Goal: Task Accomplishment & Management: Manage account settings

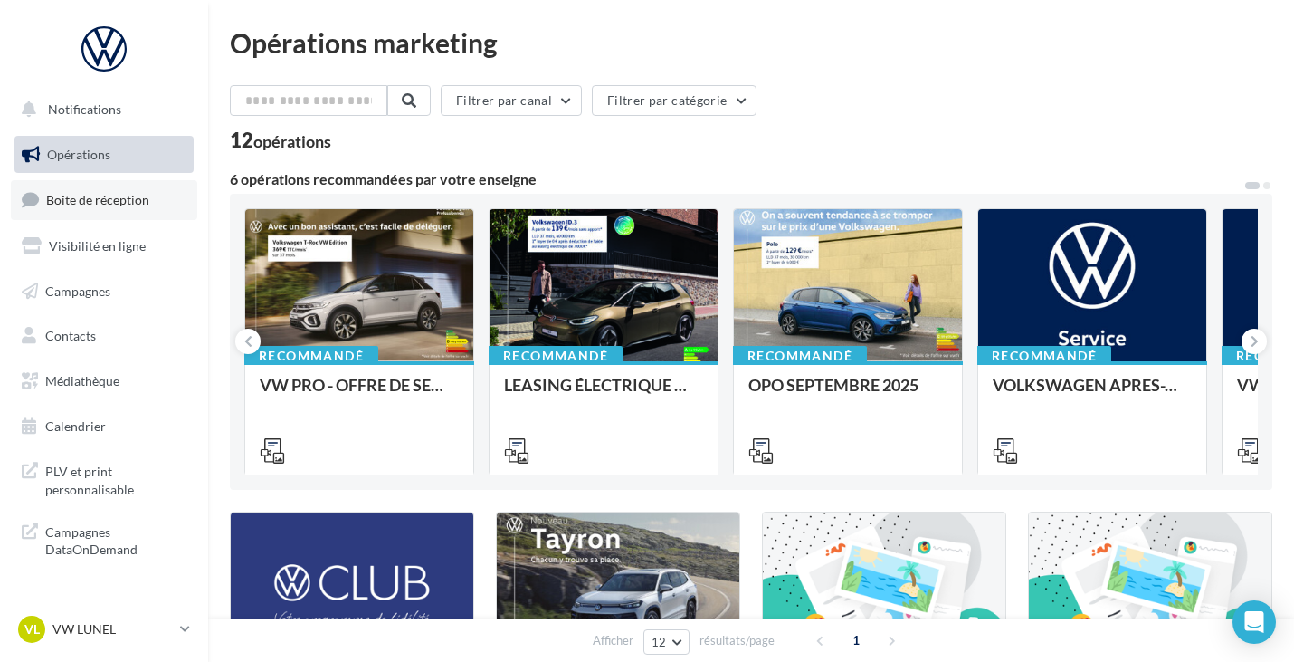
click at [139, 205] on span "Boîte de réception" at bounding box center [97, 199] width 103 height 15
click at [109, 191] on link "Boîte de réception" at bounding box center [104, 199] width 186 height 39
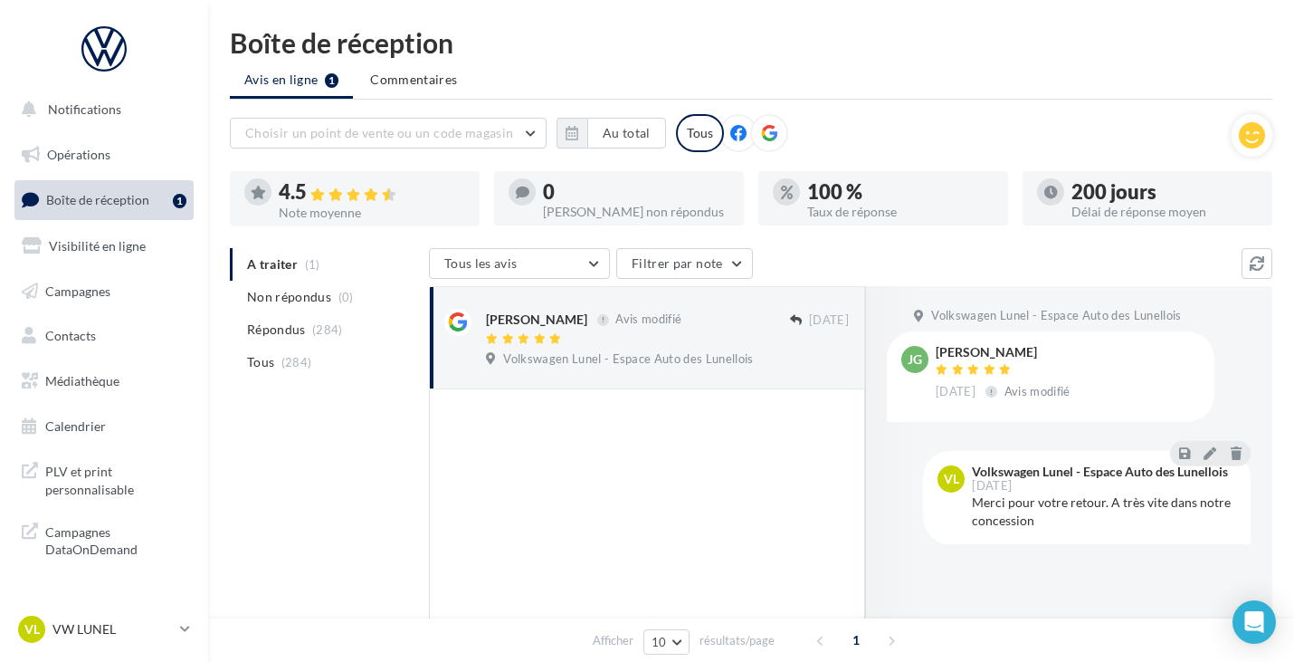
click at [300, 263] on ul "A traiter (1) Non répondus (0) Répondus (284) Tous (284)" at bounding box center [326, 313] width 192 height 130
click at [716, 365] on span "Volkswagen Lunel - Espace Auto des Lunellois" at bounding box center [628, 359] width 250 height 16
click at [87, 620] on p "VW LUNEL" at bounding box center [112, 629] width 120 height 18
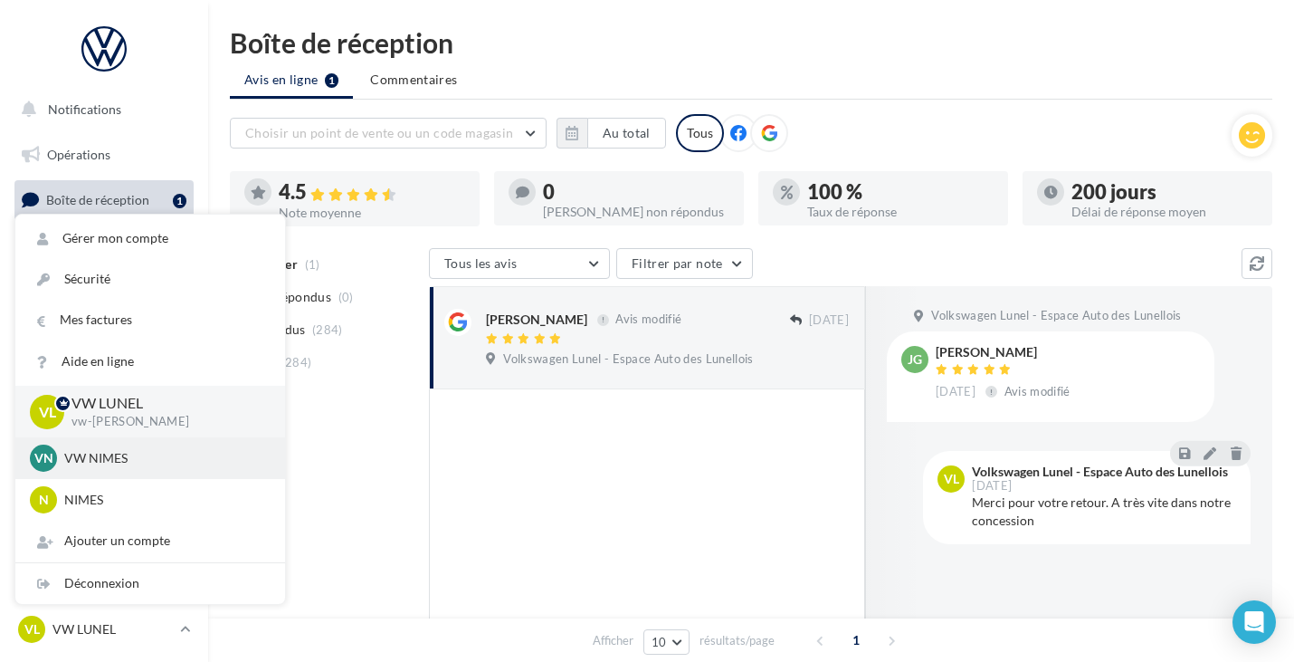
click at [105, 462] on p "VW NIMES" at bounding box center [163, 458] width 199 height 18
